Goal: Information Seeking & Learning: Understand process/instructions

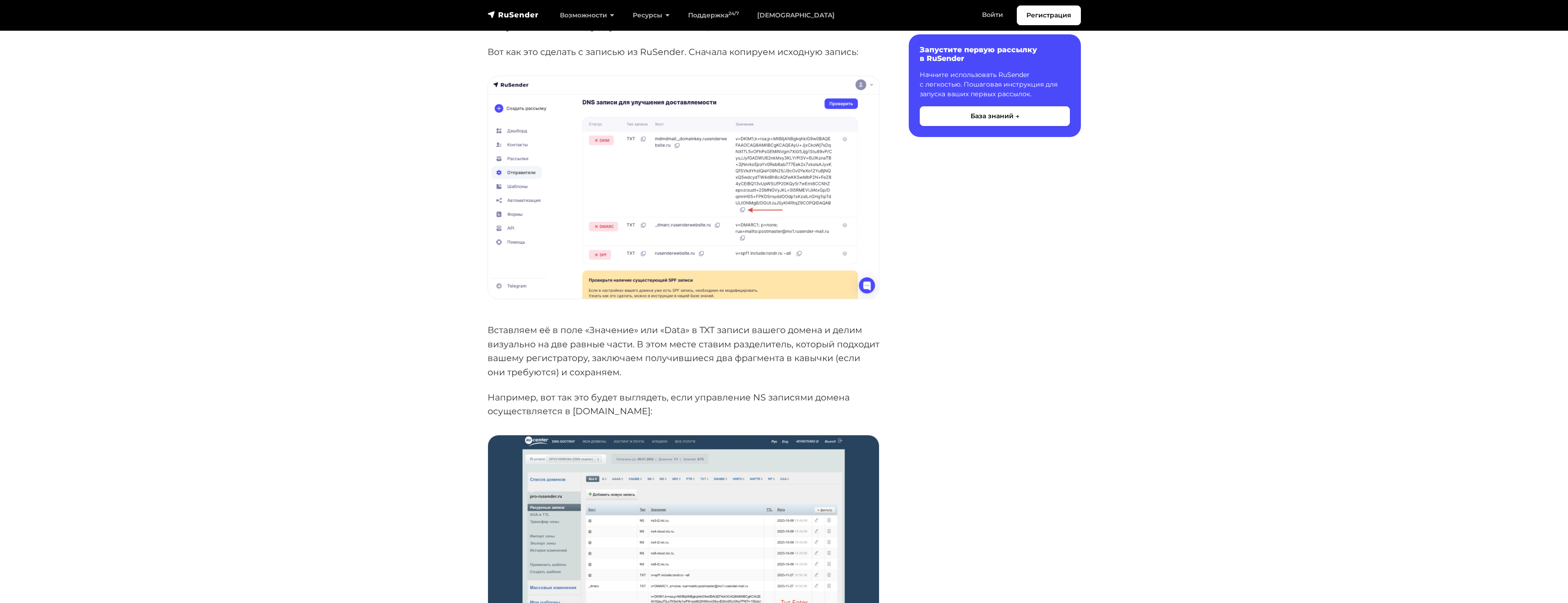
scroll to position [504, 0]
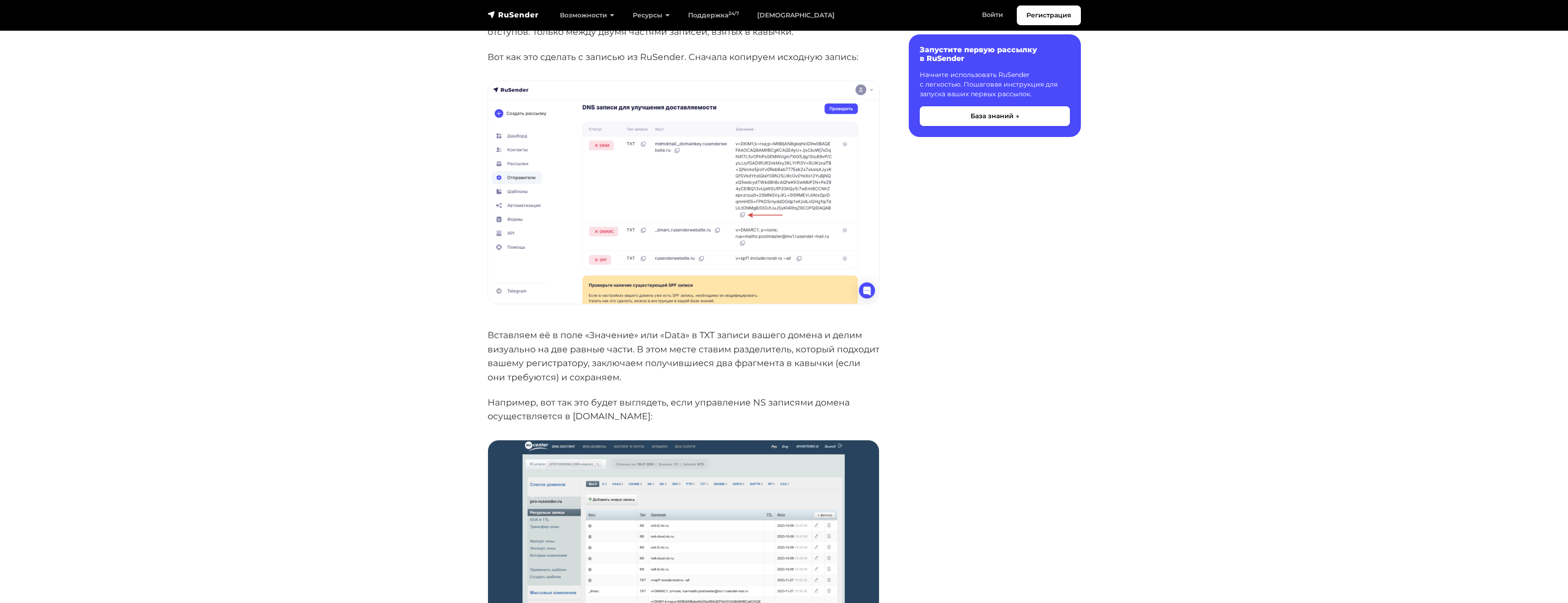
click at [791, 193] on img at bounding box center [684, 192] width 391 height 223
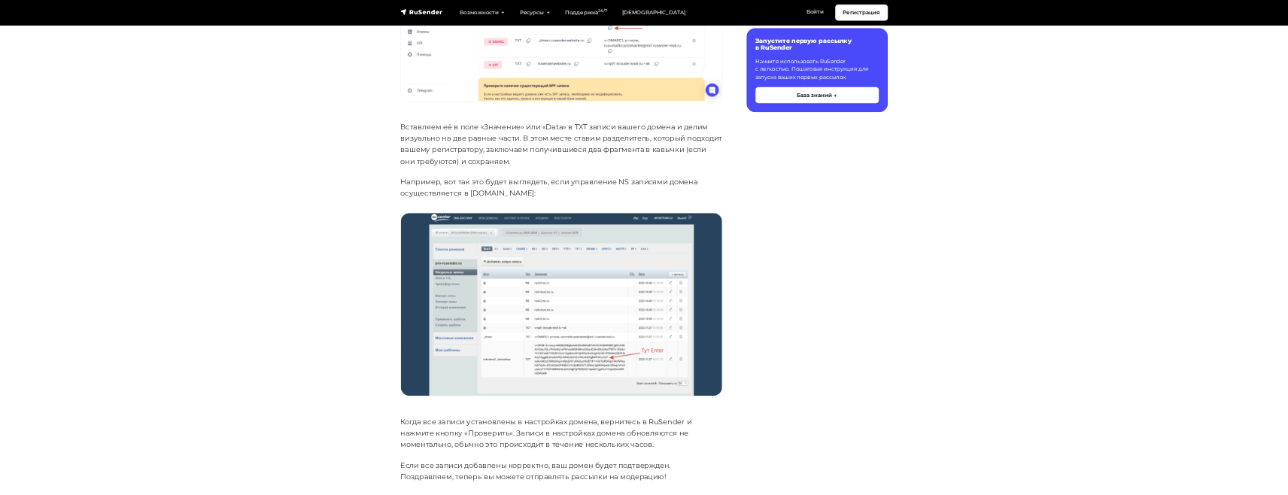
scroll to position [1203, 0]
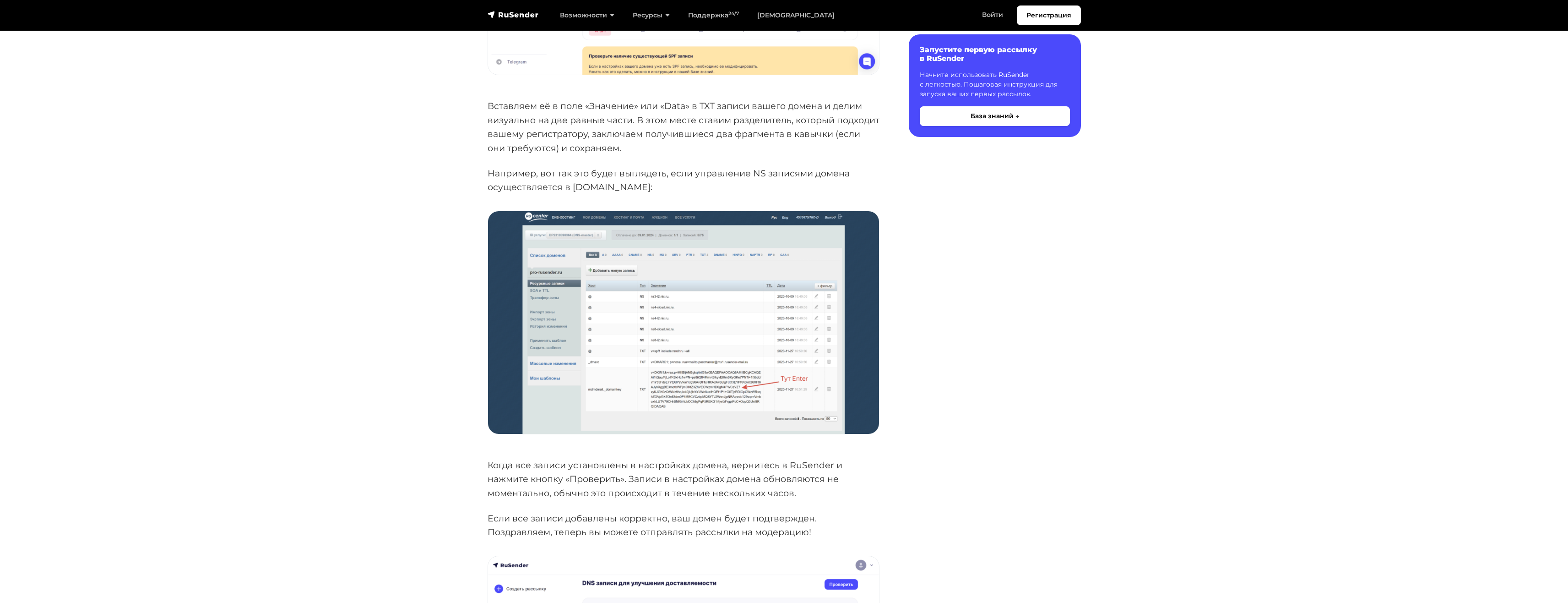
click at [684, 354] on img at bounding box center [684, 322] width 391 height 222
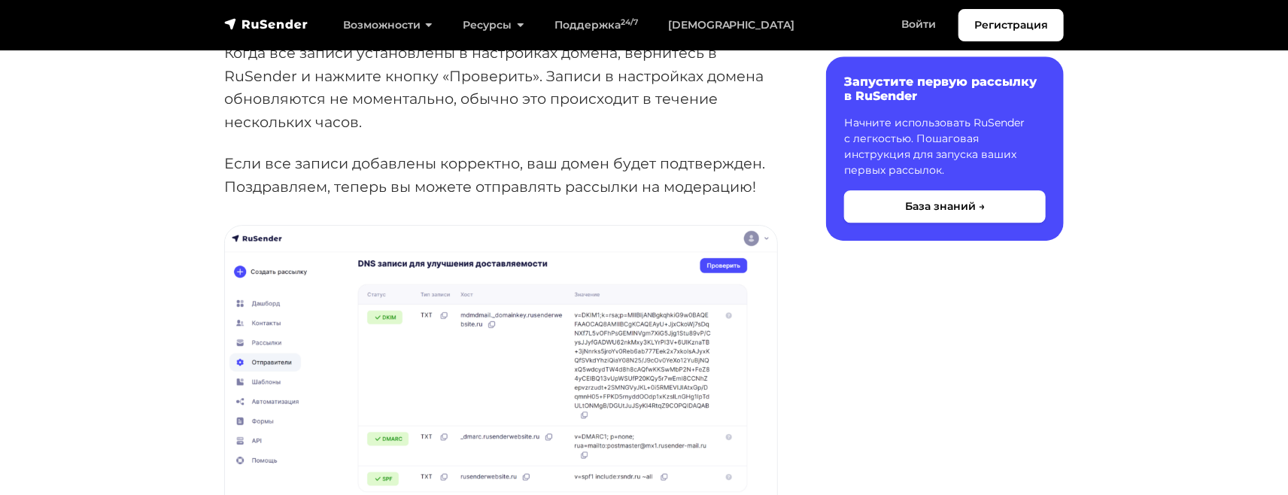
scroll to position [1956, 0]
